Goal: Task Accomplishment & Management: Manage account settings

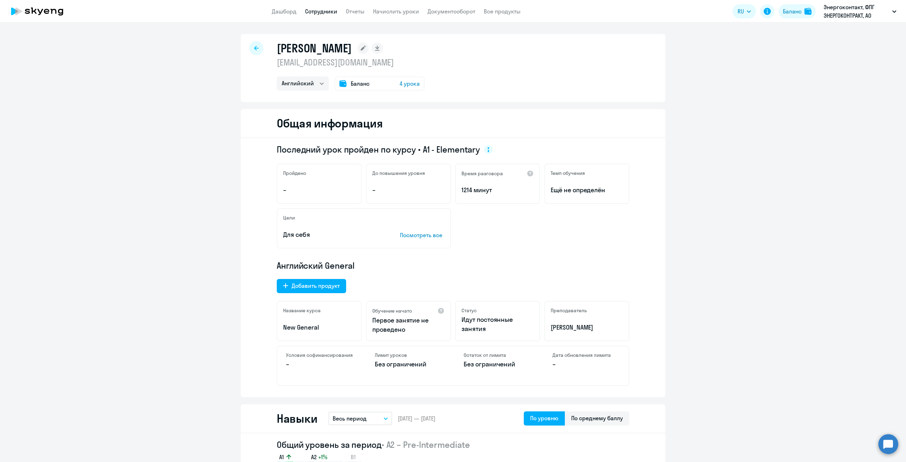
select select "english"
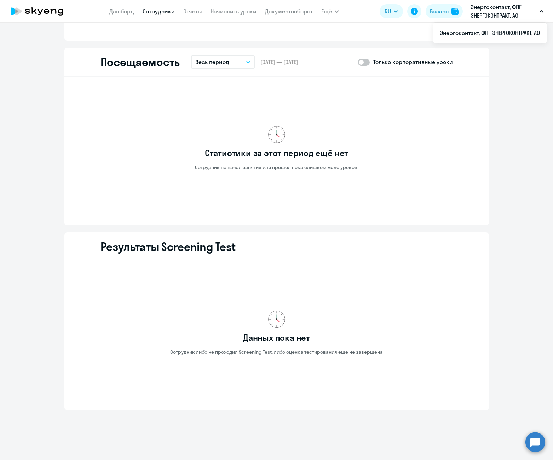
scroll to position [787, 0]
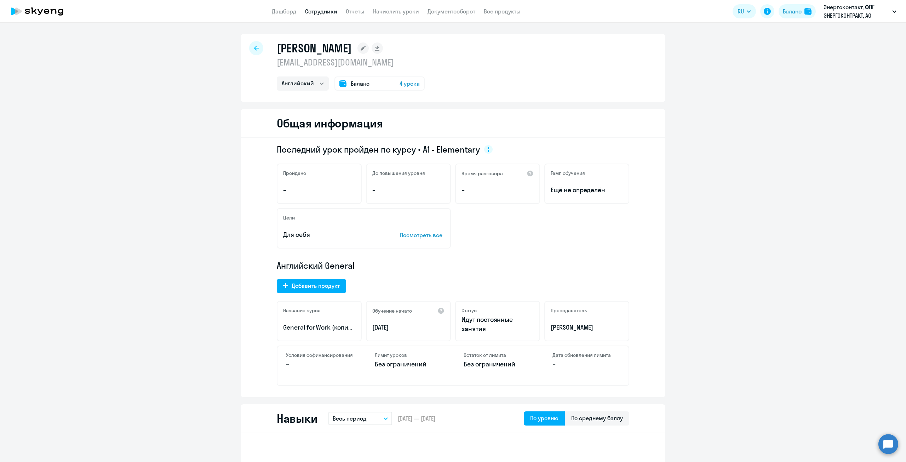
select select "english"
click at [887, 445] on circle at bounding box center [888, 444] width 20 height 20
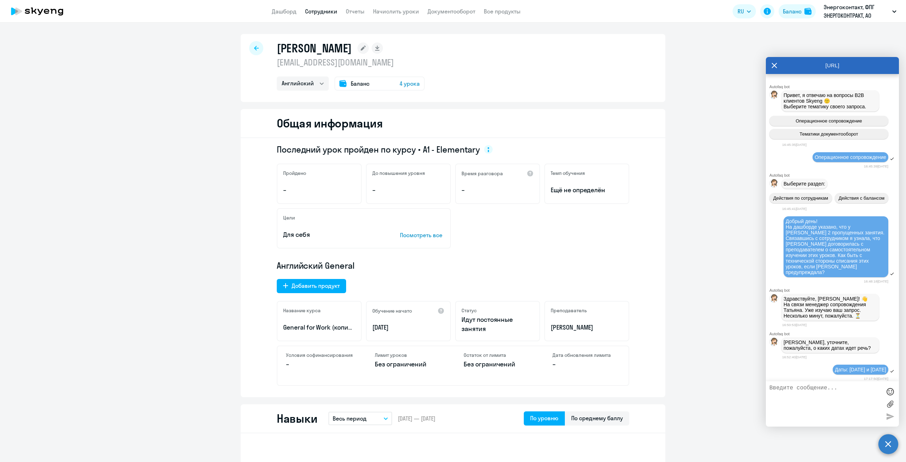
scroll to position [3954, 0]
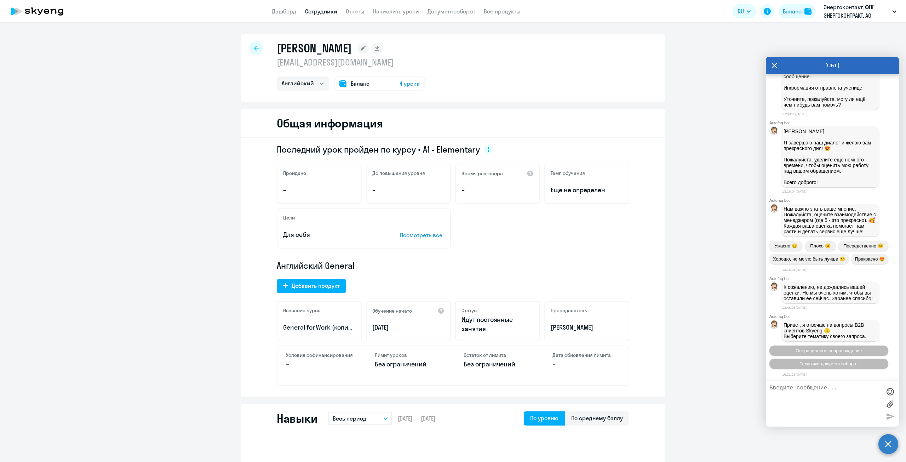
click at [828, 388] on textarea at bounding box center [825, 404] width 112 height 38
click at [855, 353] on button "Операционное сопровождение" at bounding box center [828, 350] width 119 height 10
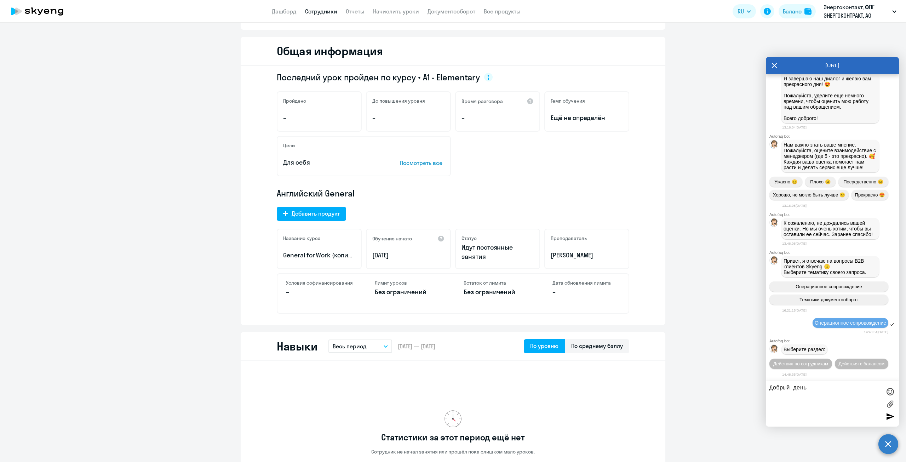
scroll to position [248, 0]
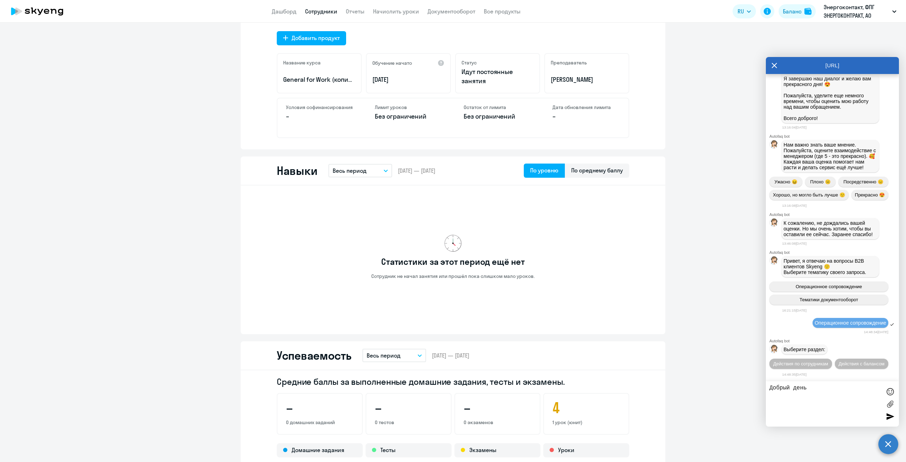
click at [815, 397] on textarea "Добрый день" at bounding box center [825, 404] width 112 height 38
drag, startPoint x: 786, startPoint y: 189, endPoint x: 844, endPoint y: 202, distance: 59.3
copy span "Добрый день! Направьте, пожалуйста, информационное письмо"
click at [798, 391] on textarea "Добрый день" at bounding box center [825, 404] width 112 height 38
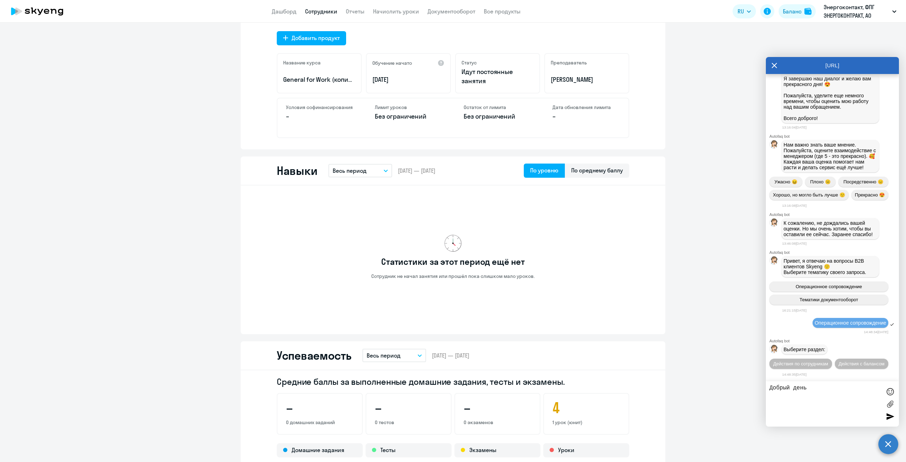
click at [830, 392] on textarea "Добрый день" at bounding box center [825, 404] width 112 height 38
paste textarea "Добрый день! Направьте, пожалуйста, информационное письмо"
drag, startPoint x: 814, startPoint y: 391, endPoint x: 807, endPoint y: 387, distance: 7.9
click at [807, 387] on textarea "Добрый день. Добрый день! Направьте, пожалуйста, информационное письмо" at bounding box center [825, 404] width 112 height 38
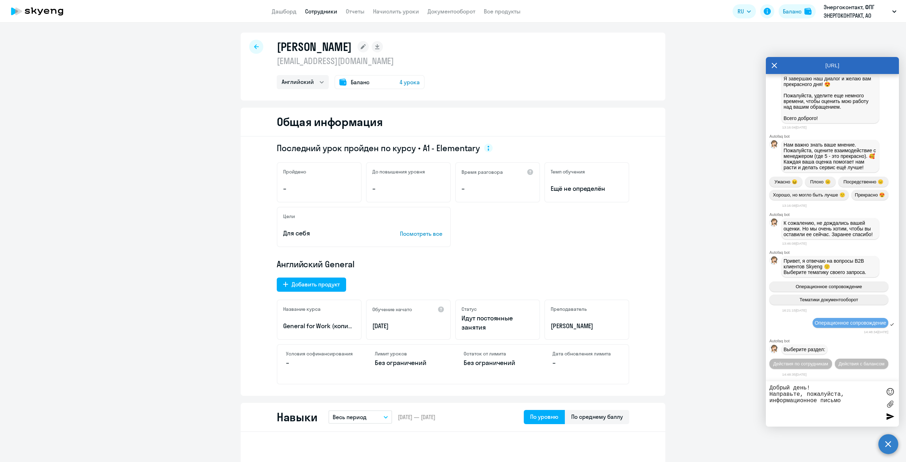
scroll to position [0, 0]
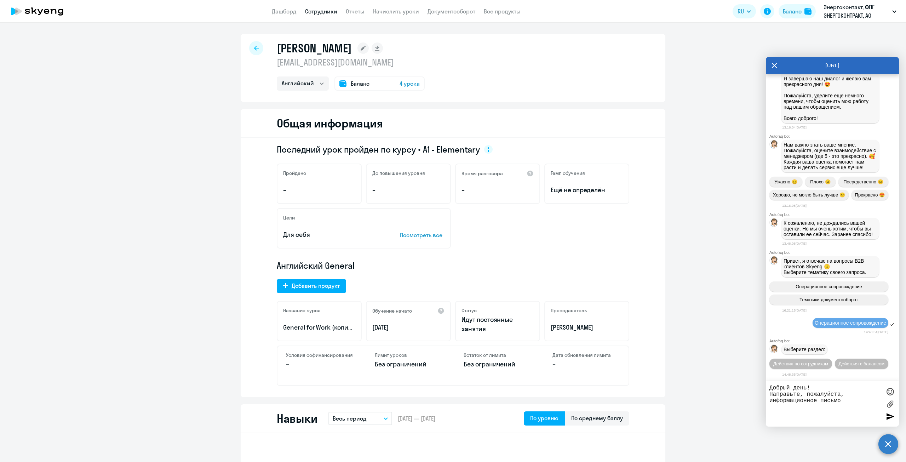
click at [850, 399] on textarea "Добрый день! Направьте, пожалуйста, информационное письмо" at bounding box center [825, 404] width 112 height 38
drag, startPoint x: 376, startPoint y: 62, endPoint x: 270, endPoint y: 64, distance: 106.1
click at [270, 64] on div "Громова Ирина Александровна evrika-solnce@list.ru Английский Баланс 4 урока" at bounding box center [453, 68] width 424 height 68
copy p "[EMAIL_ADDRESS][DOMAIN_NAME]"
click at [873, 402] on textarea "Добрый день! Направьте, пожалуйста, информационное письмо Ирине -" at bounding box center [825, 404] width 112 height 38
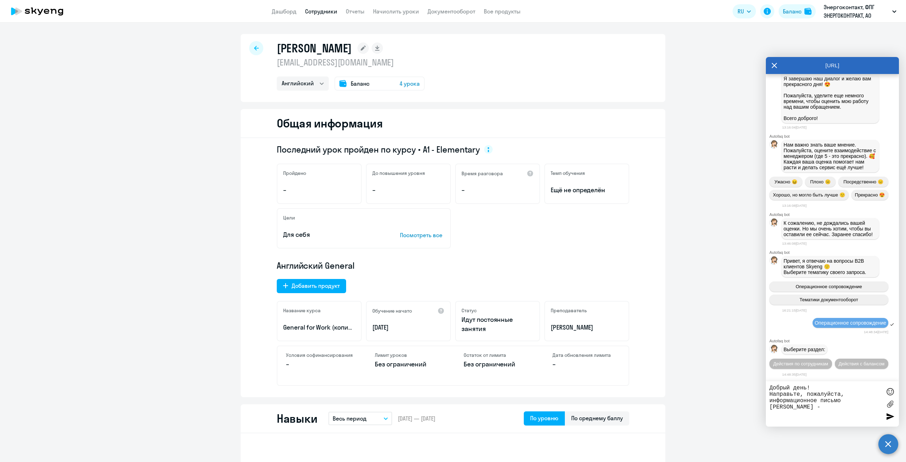
paste textarea "[EMAIL_ADDRESS][DOMAIN_NAME]"
type textarea "Добрый день! Направьте, пожалуйста, информационное письмо Ирине - evrika-solnce…"
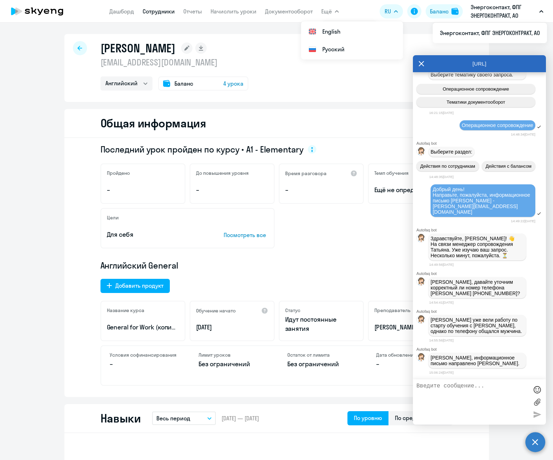
scroll to position [4223, 0]
drag, startPoint x: 464, startPoint y: 293, endPoint x: 422, endPoint y: 293, distance: 42.1
click at [422, 293] on div "Дарья, давайте уточним корректный ли номер телефона Ирины +79771822556?" at bounding box center [479, 288] width 133 height 24
copy p "+79771822556"
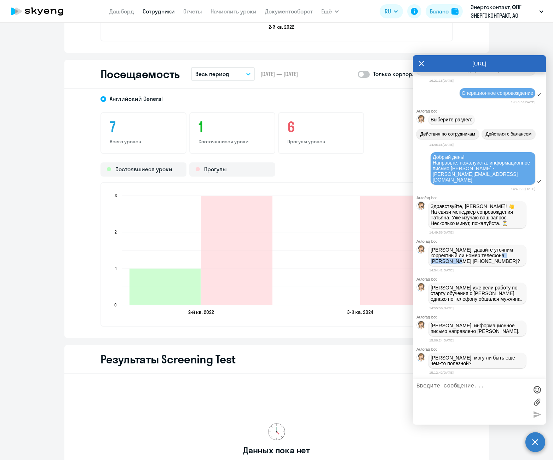
scroll to position [814, 0]
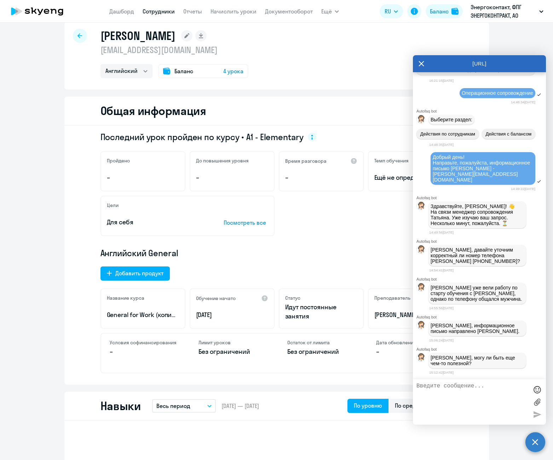
scroll to position [0, 0]
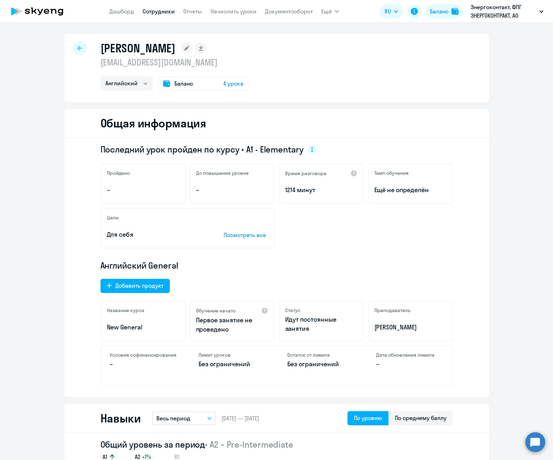
select select "english"
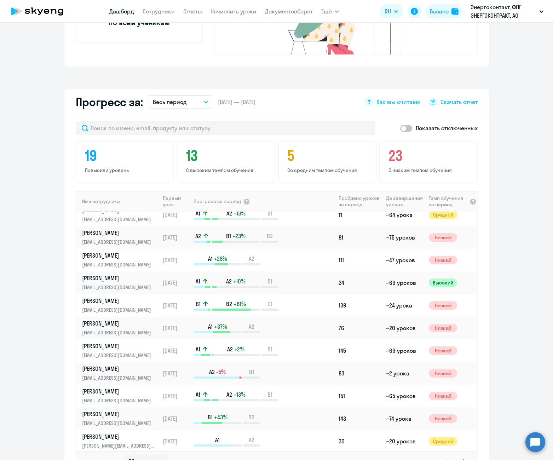
scroll to position [439, 0]
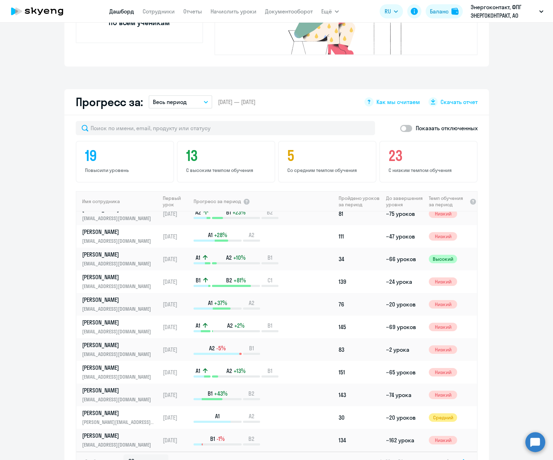
click at [354, 6] on app-header "[PERSON_NAME] Отчеты Начислить уроки Документооборот Ещё Дашборд Сотрудники Отч…" at bounding box center [276, 11] width 553 height 23
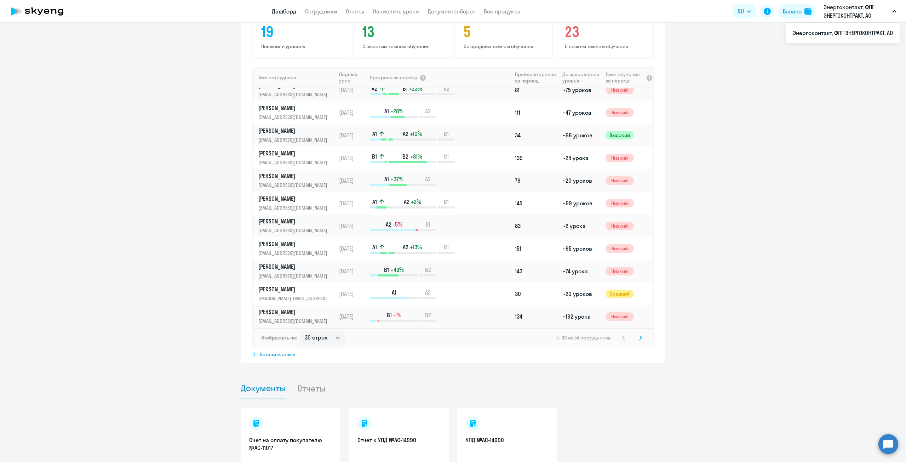
scroll to position [495, 0]
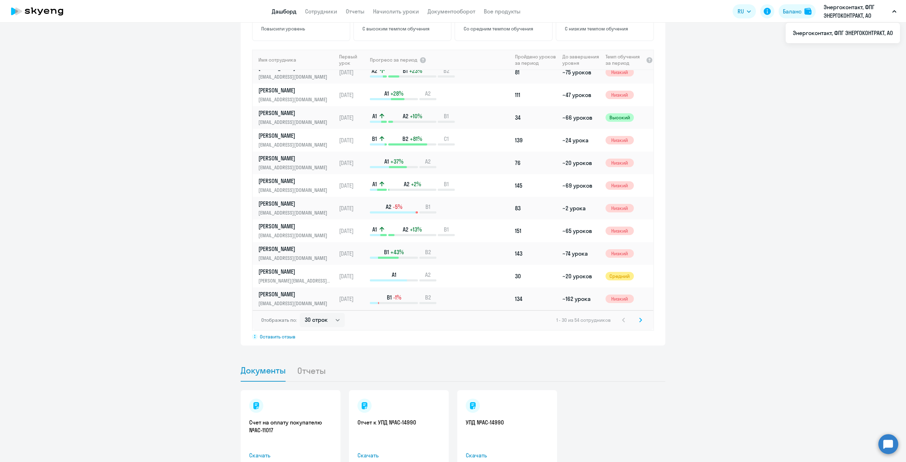
click at [328, 317] on div "Отображать по: 30 строк 50 строк 100 строк 1 - 30 из 54 сотрудников" at bounding box center [453, 320] width 400 height 20
click at [330, 313] on select "30 строк 50 строк 100 строк" at bounding box center [322, 320] width 45 height 14
select select "100"
click at [300, 313] on select "30 строк 50 строк 100 строк" at bounding box center [322, 320] width 45 height 14
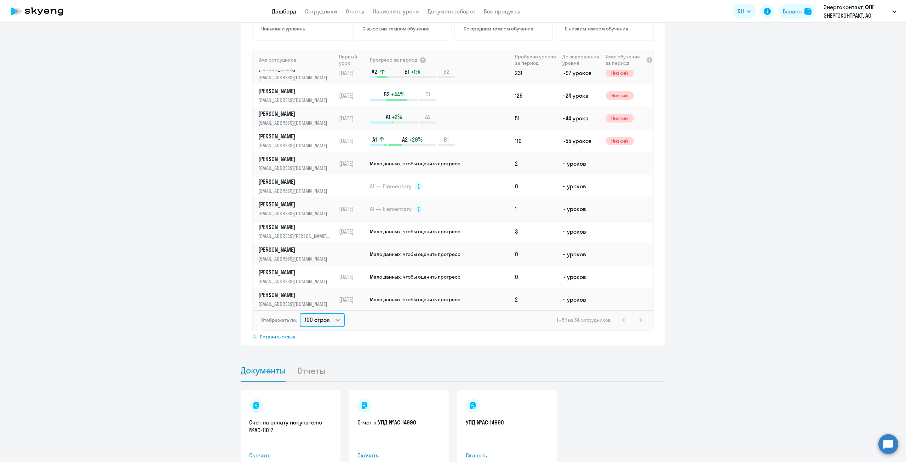
scroll to position [849, 0]
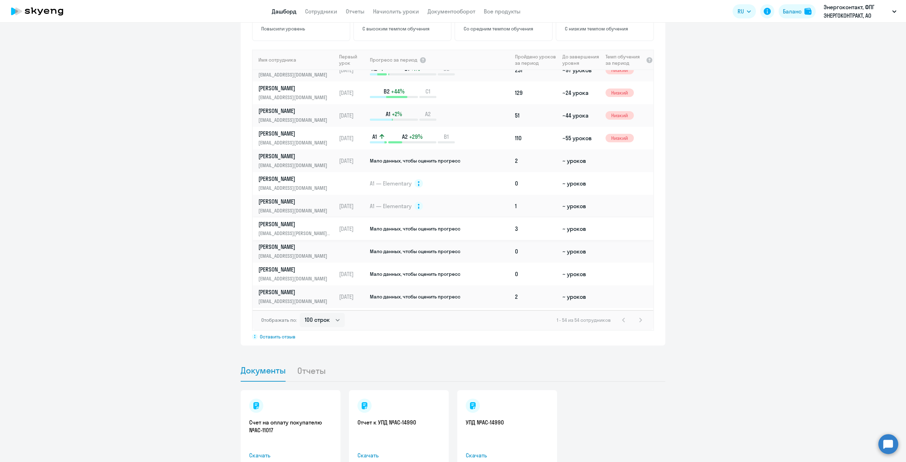
click at [291, 220] on p "[PERSON_NAME]" at bounding box center [294, 224] width 73 height 8
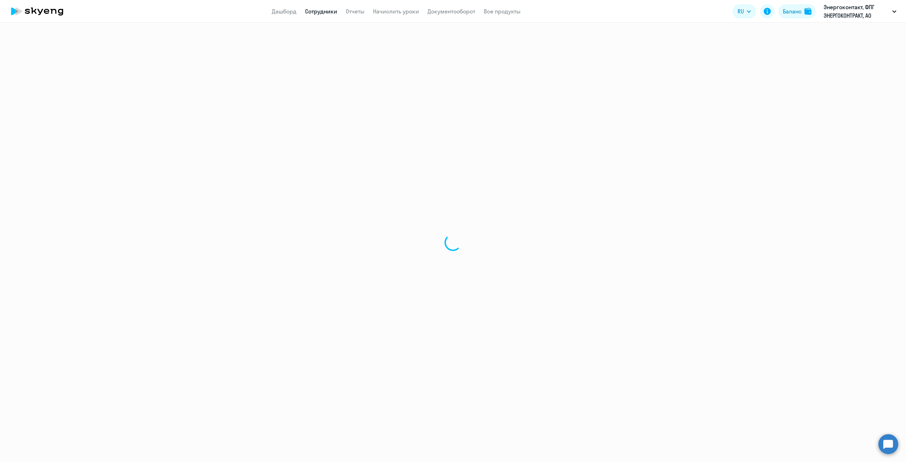
select select "english"
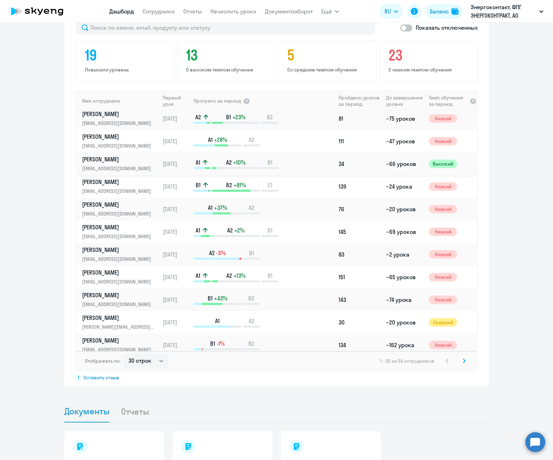
scroll to position [439, 0]
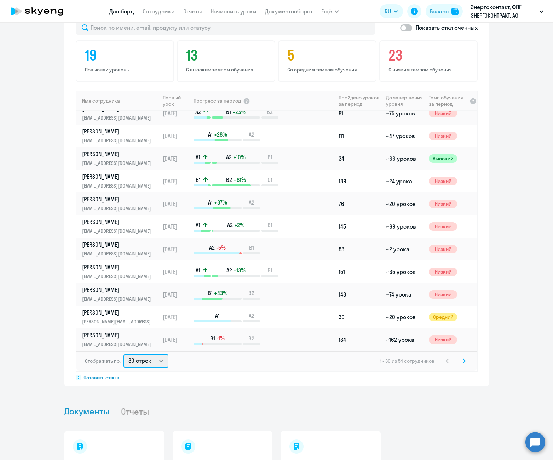
click at [154, 354] on select "30 строк 50 строк 100 строк" at bounding box center [145, 361] width 45 height 14
select select "100"
click at [123, 354] on select "30 строк 50 строк 100 строк" at bounding box center [145, 361] width 45 height 14
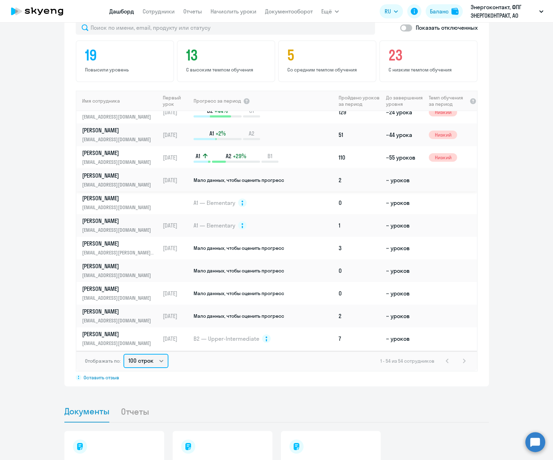
scroll to position [877, 0]
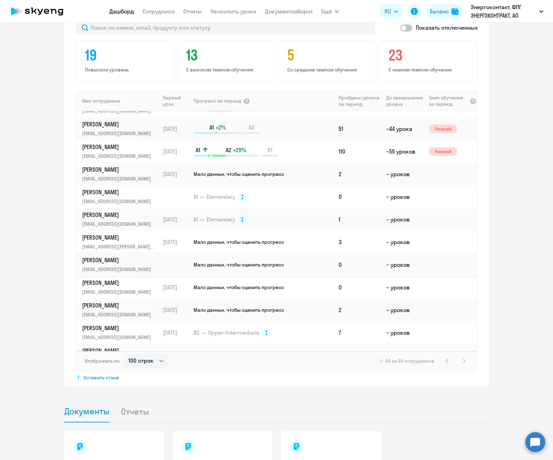
click at [121, 256] on p "[PERSON_NAME]" at bounding box center [118, 260] width 73 height 8
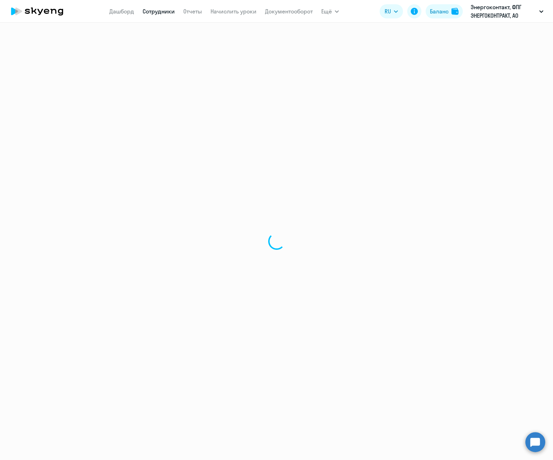
select select "english"
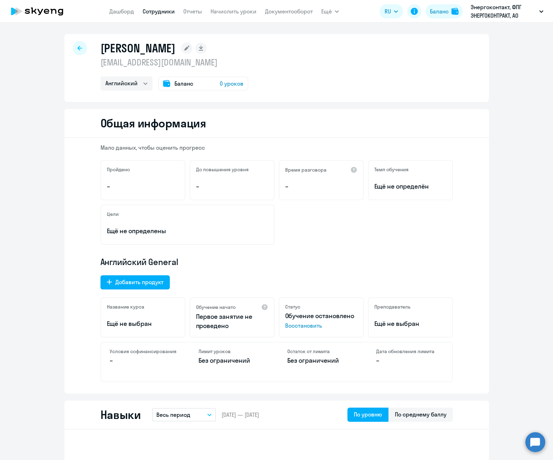
click at [169, 13] on link "Сотрудники" at bounding box center [159, 11] width 32 height 7
select select "30"
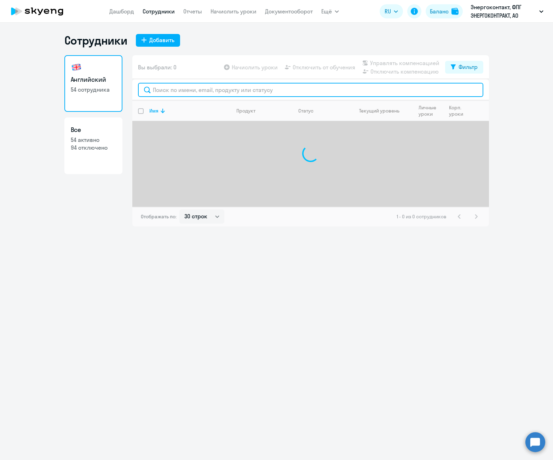
click at [203, 92] on input "text" at bounding box center [310, 90] width 345 height 14
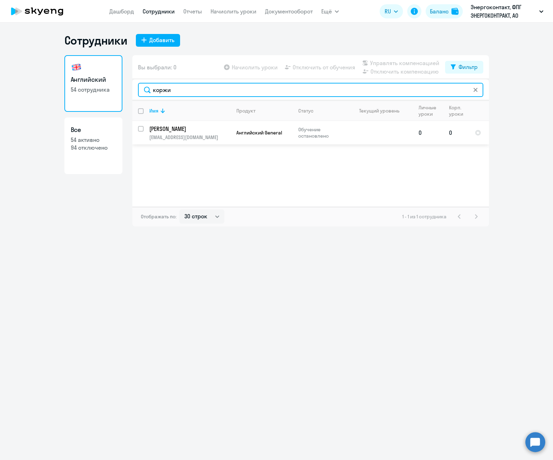
type input "коржи"
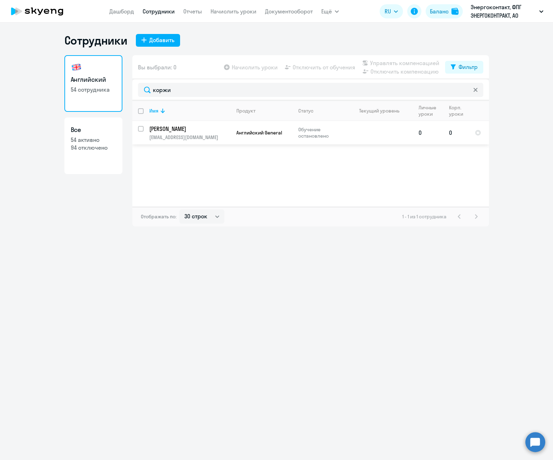
click at [144, 129] on td "[PERSON_NAME] [PERSON_NAME][EMAIL_ADDRESS][DOMAIN_NAME]" at bounding box center [187, 132] width 87 height 23
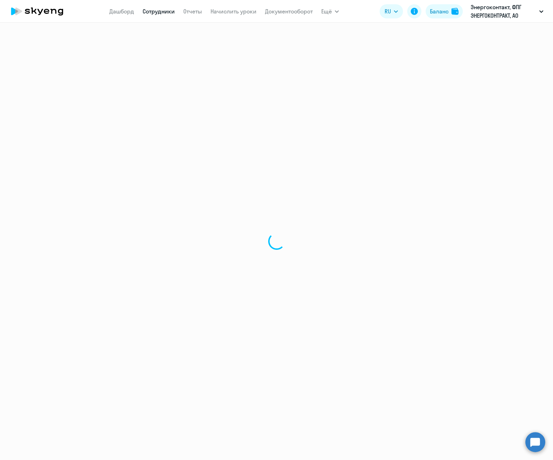
select select "english"
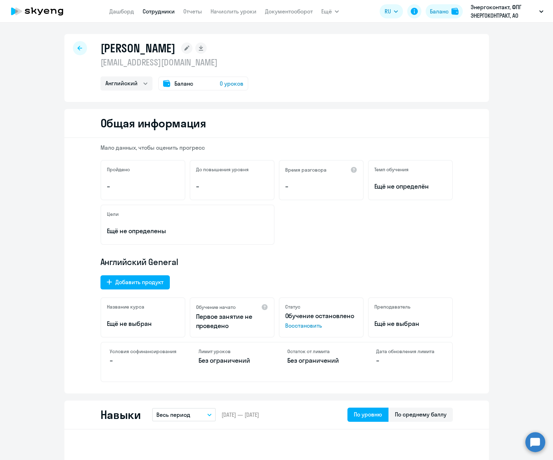
select select "30"
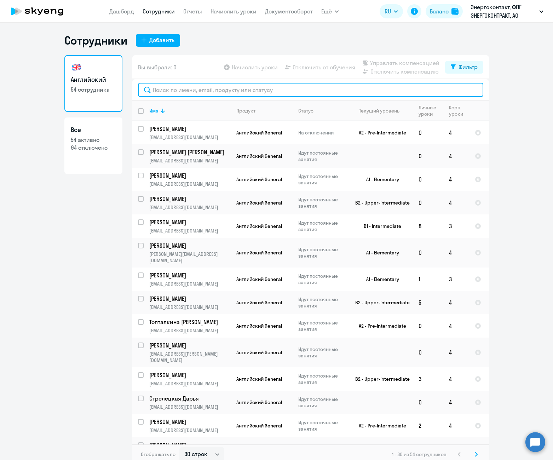
click at [291, 93] on input "text" at bounding box center [310, 90] width 345 height 14
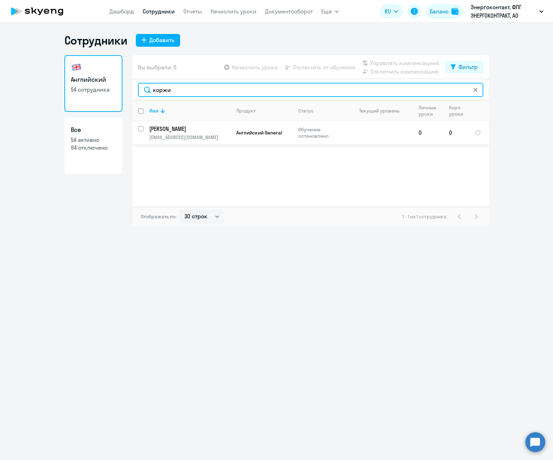
type input "коржи"
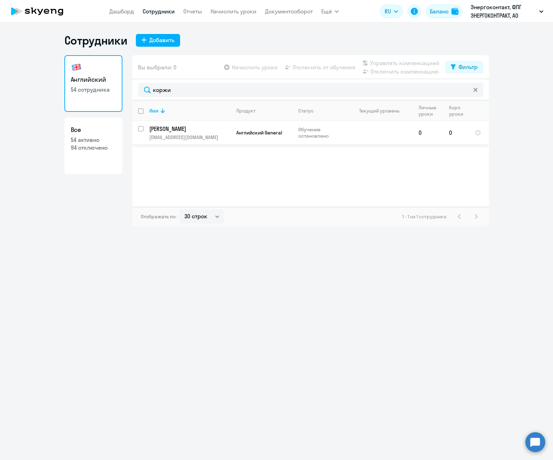
click at [138, 130] on input "select row 12322649" at bounding box center [145, 133] width 14 height 14
checkbox input "true"
click at [334, 68] on span "Отключить от обучения" at bounding box center [324, 67] width 63 height 8
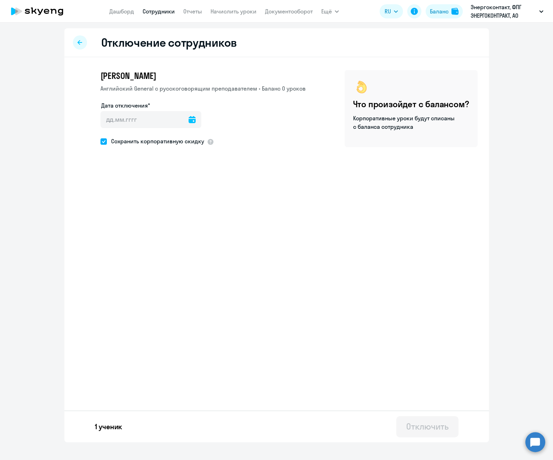
click at [189, 120] on icon at bounding box center [192, 119] width 7 height 7
click at [167, 184] on span "3" at bounding box center [167, 186] width 13 height 13
type input "[DATE]"
click at [107, 141] on span "Сохранить корпоративную скидку" at bounding box center [155, 141] width 97 height 8
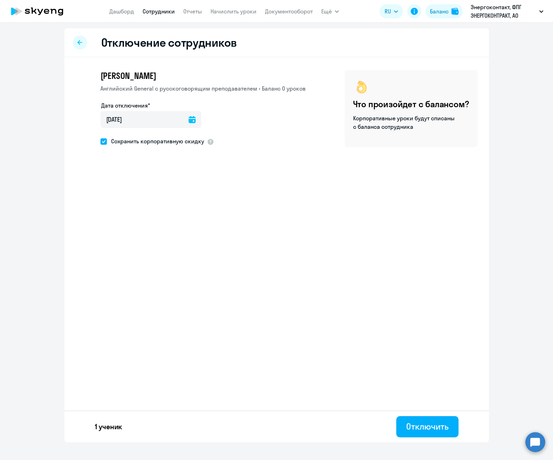
click at [100, 141] on input "Сохранить корпоративную скидку" at bounding box center [100, 141] width 0 height 0
checkbox input "false"
click at [428, 424] on div "Отключить" at bounding box center [427, 426] width 42 height 11
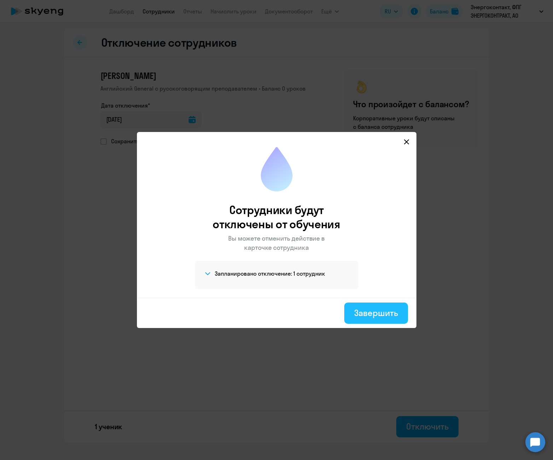
click at [375, 312] on div "Завершить" at bounding box center [376, 312] width 44 height 11
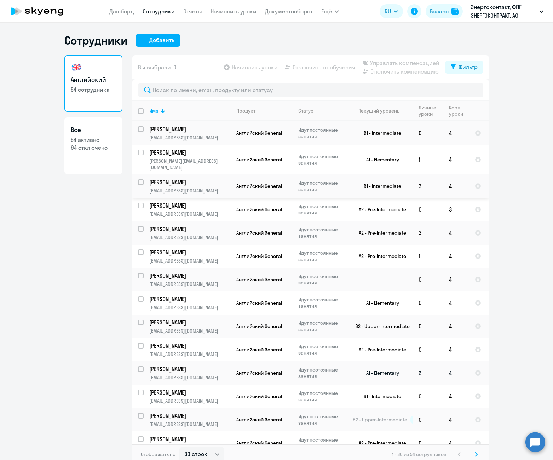
scroll to position [377, 0]
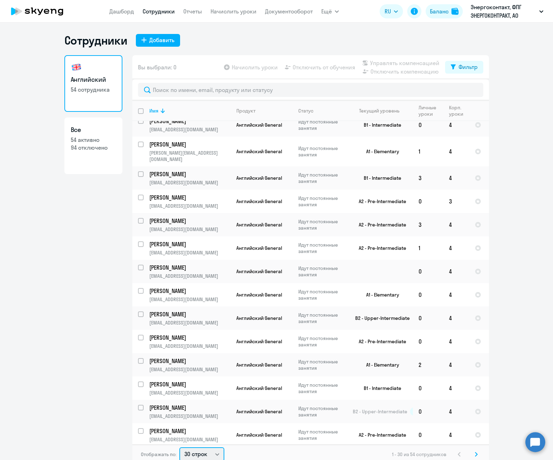
click at [212, 452] on select "30 строк 50 строк 100 строк" at bounding box center [201, 454] width 45 height 14
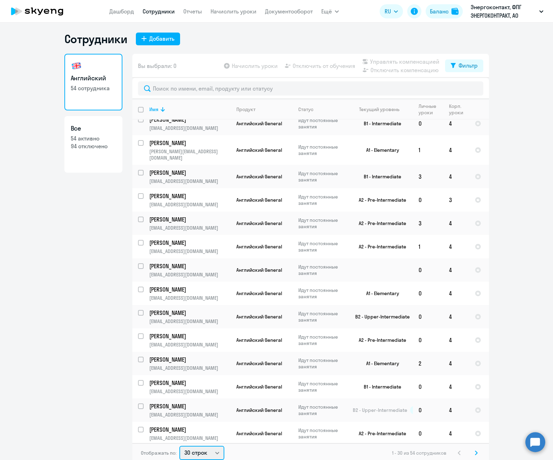
select select "100"
click at [179, 446] on select "30 строк 50 строк 100 строк" at bounding box center [201, 453] width 45 height 14
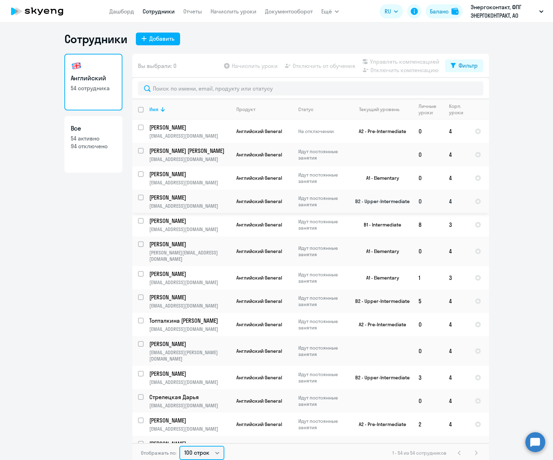
scroll to position [0, 0]
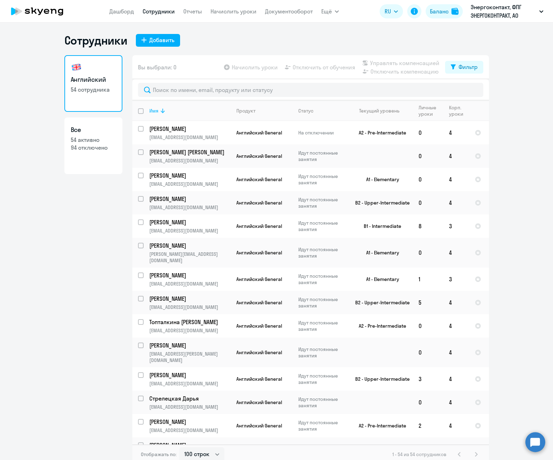
click at [149, 114] on div "Имя" at bounding box center [153, 111] width 9 height 6
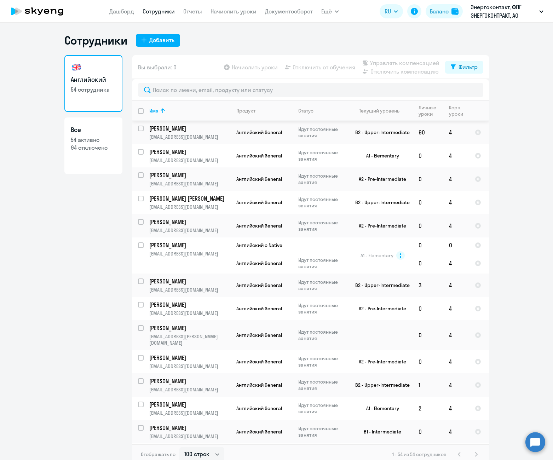
scroll to position [71, 0]
click at [334, 256] on td "Идут постоянные занятия" at bounding box center [320, 263] width 54 height 21
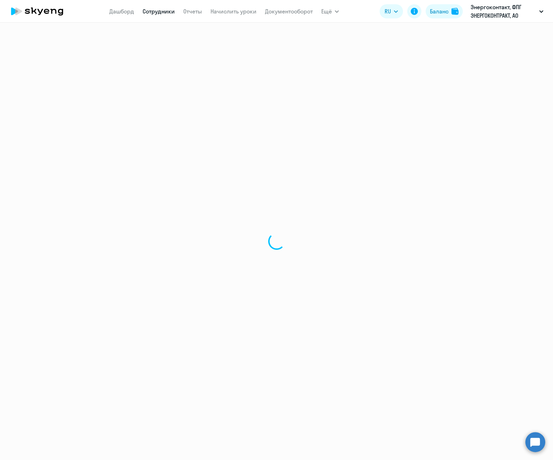
select select "english"
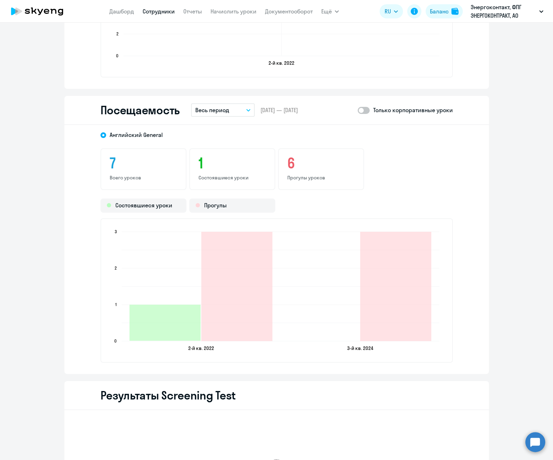
scroll to position [778, 0]
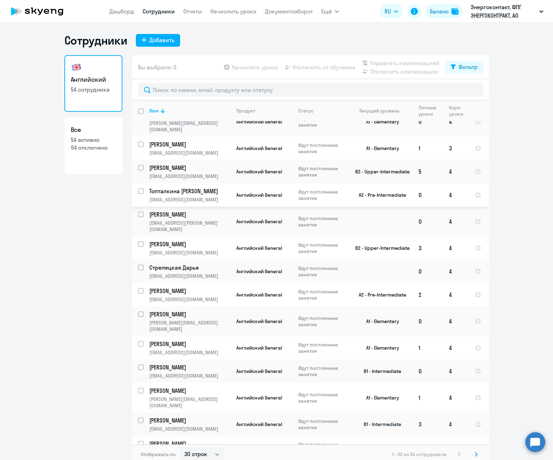
scroll to position [177, 0]
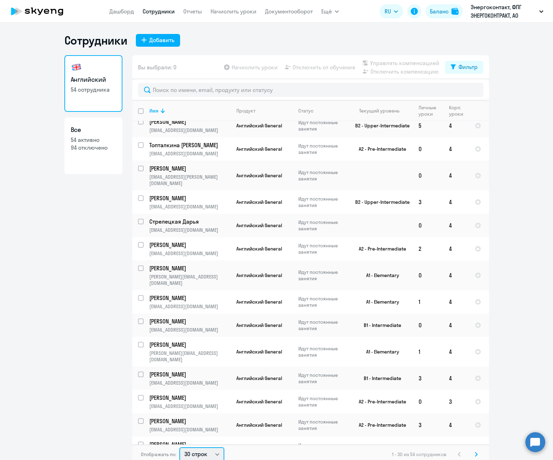
click at [203, 450] on select "30 строк 50 строк 100 строк" at bounding box center [201, 454] width 45 height 14
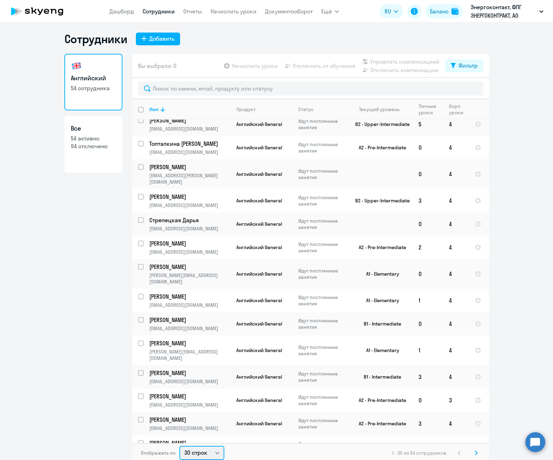
select select "100"
click at [179, 446] on select "30 строк 50 строк 100 строк" at bounding box center [201, 453] width 45 height 14
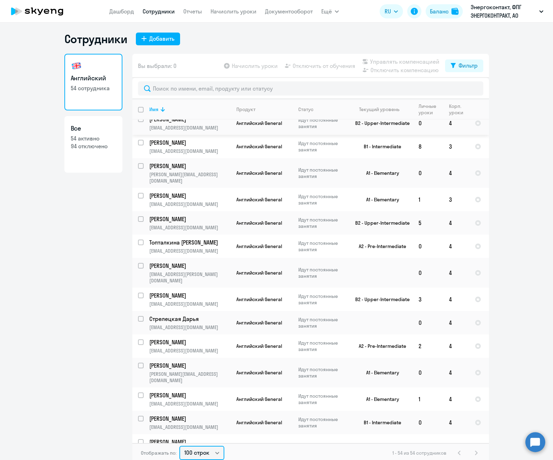
scroll to position [0, 0]
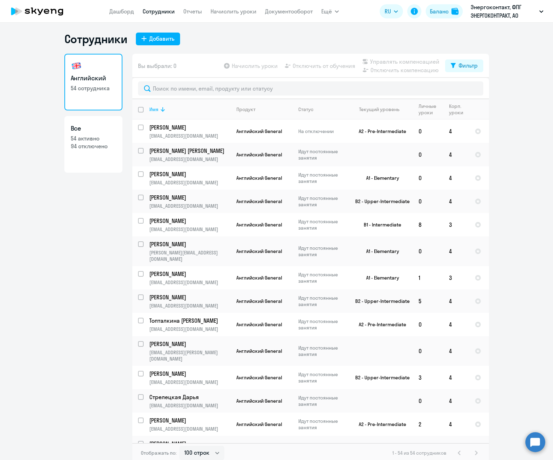
click at [150, 109] on div "Имя" at bounding box center [153, 109] width 9 height 6
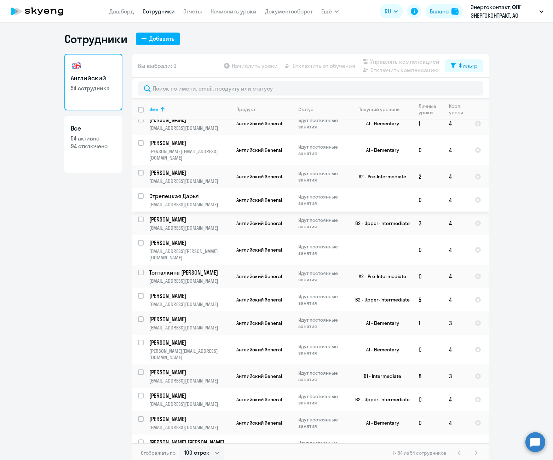
scroll to position [4, 0]
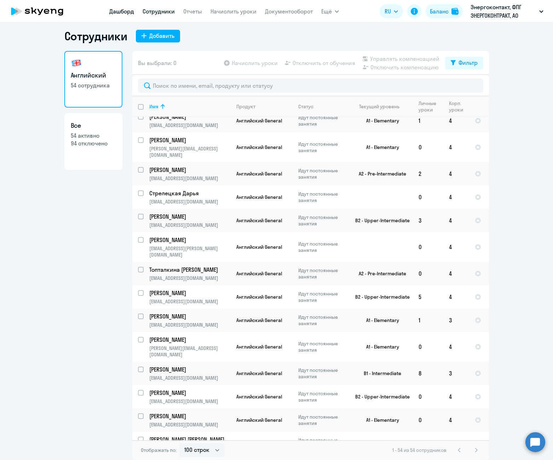
click at [124, 11] on link "Дашборд" at bounding box center [121, 11] width 25 height 7
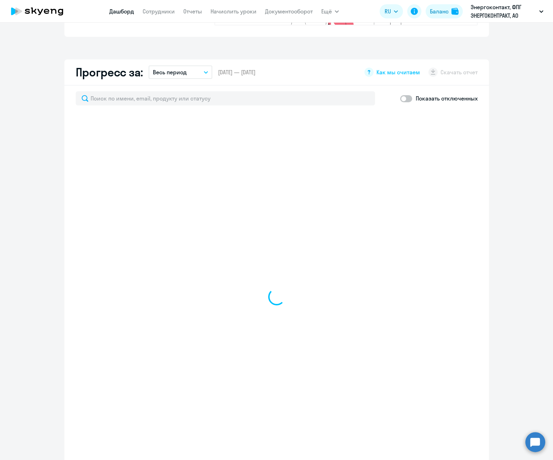
scroll to position [393, 0]
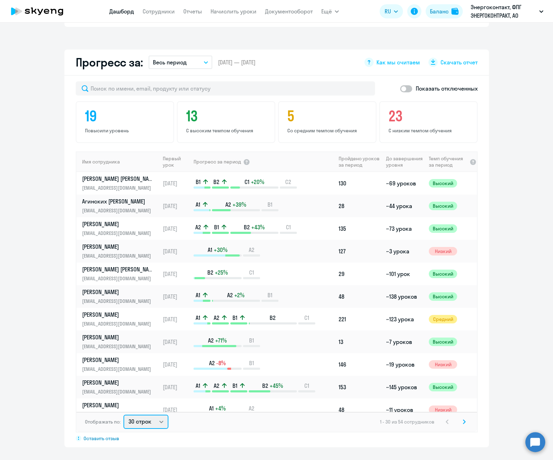
click at [137, 415] on select "30 строк 50 строк 100 строк" at bounding box center [145, 422] width 45 height 14
select select "100"
click at [123, 415] on select "30 строк 50 строк 100 строк" at bounding box center [145, 422] width 45 height 14
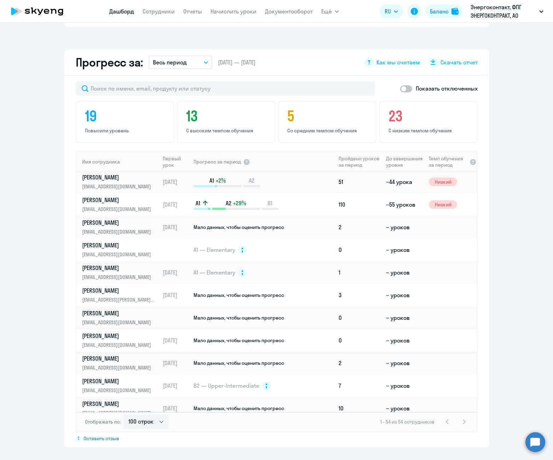
scroll to position [920, 0]
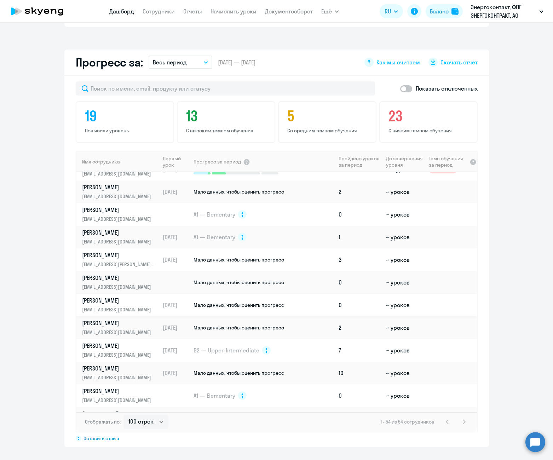
click at [240, 302] on span "Мало данных, чтобы оценить прогресс" at bounding box center [238, 305] width 91 height 6
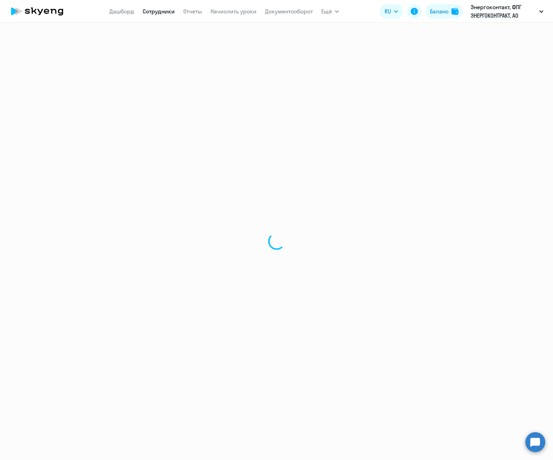
select select "english"
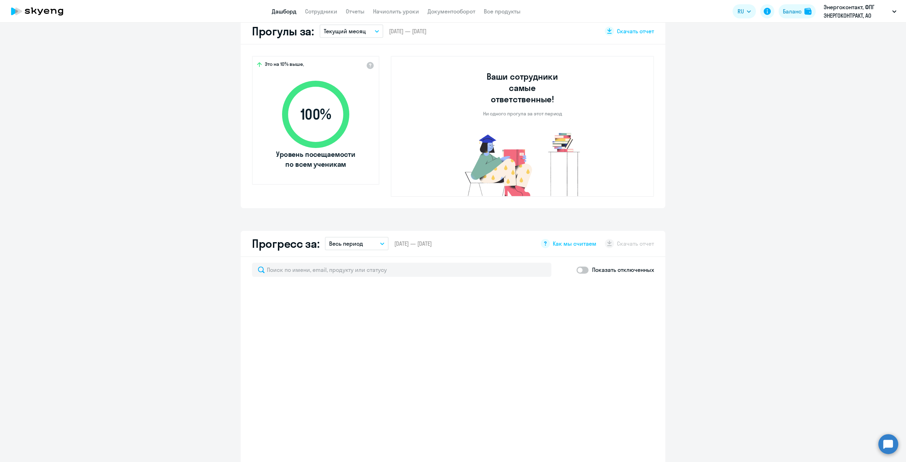
scroll to position [424, 0]
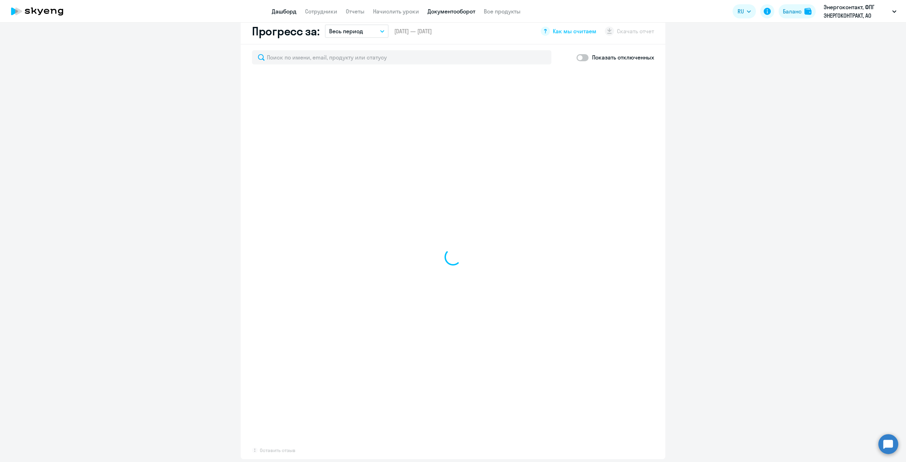
select select "30"
